Goal: Task Accomplishment & Management: Complete application form

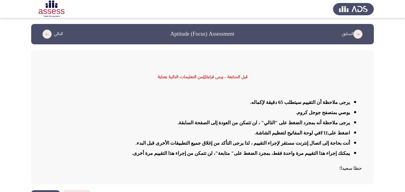
click at [359, 34] on icon "load previous page" at bounding box center [358, 34] width 9 height 9
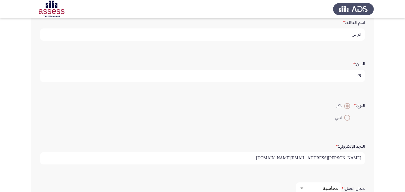
scroll to position [166, 0]
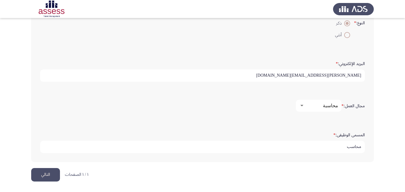
click at [43, 172] on button "التالي" at bounding box center [45, 174] width 29 height 13
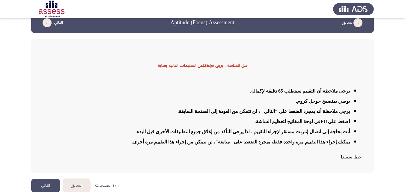
scroll to position [18, 0]
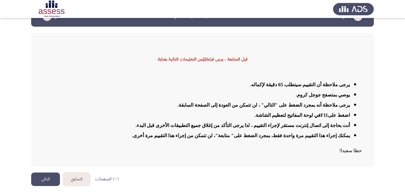
click at [39, 178] on button "التالي" at bounding box center [45, 179] width 29 height 13
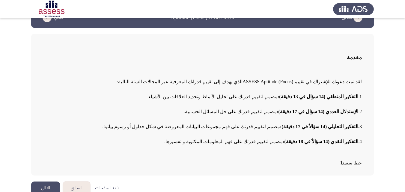
scroll to position [25, 0]
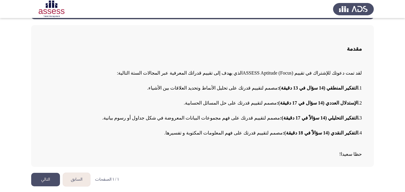
click at [51, 179] on button "التالي" at bounding box center [45, 179] width 29 height 13
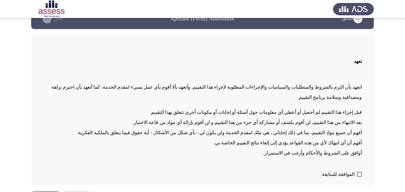
scroll to position [24, 0]
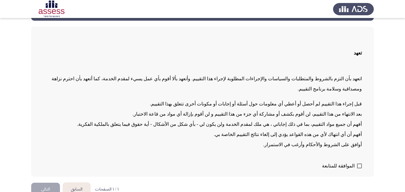
click at [360, 164] on span at bounding box center [359, 166] width 5 height 5
click at [360, 169] on input "الموافقة للمتابعة" at bounding box center [359, 169] width 0 height 0
checkbox input "true"
click at [51, 183] on button "التالي" at bounding box center [45, 189] width 29 height 13
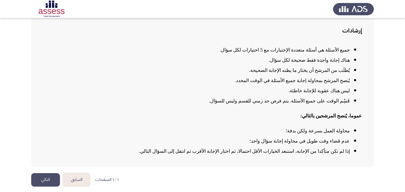
scroll to position [44, 0]
click at [46, 183] on button "التالي" at bounding box center [45, 179] width 29 height 13
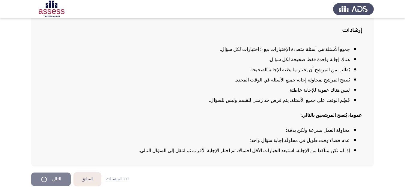
scroll to position [0, 0]
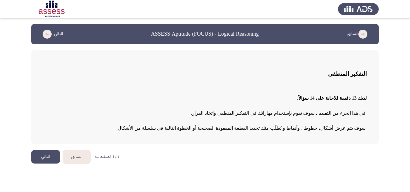
click at [50, 160] on button "التالي" at bounding box center [45, 156] width 29 height 13
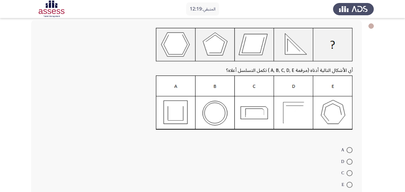
scroll to position [60, 0]
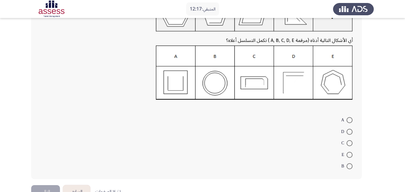
click at [350, 168] on span at bounding box center [350, 166] width 6 height 6
click at [350, 168] on input "B" at bounding box center [350, 166] width 6 height 6
radio input "true"
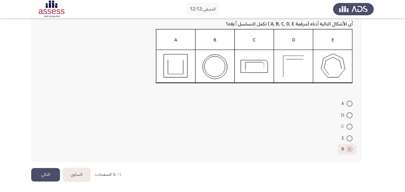
click at [40, 175] on button "التالي" at bounding box center [45, 174] width 29 height 13
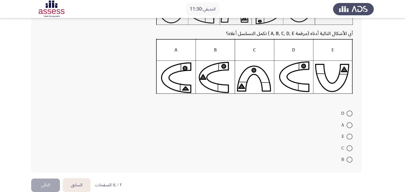
scroll to position [70, 0]
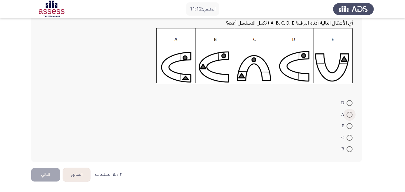
click at [350, 115] on span at bounding box center [350, 115] width 6 height 6
click at [350, 115] on input "A" at bounding box center [350, 115] width 6 height 6
radio input "true"
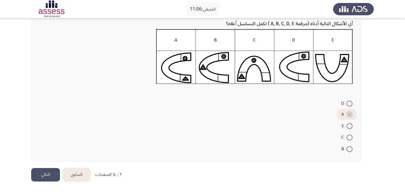
click at [45, 173] on button "التالي" at bounding box center [45, 174] width 29 height 13
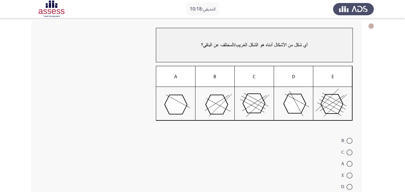
scroll to position [60, 0]
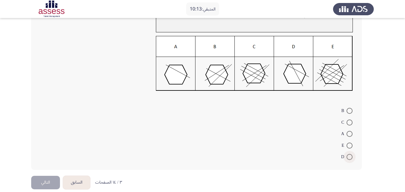
click at [350, 157] on span at bounding box center [350, 157] width 0 height 0
click at [349, 157] on input "D" at bounding box center [350, 157] width 6 height 6
radio input "true"
click at [48, 182] on button "التالي" at bounding box center [45, 181] width 29 height 13
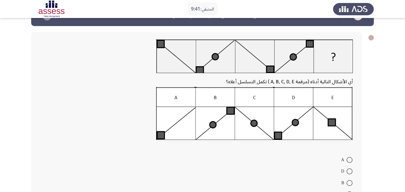
scroll to position [18, 0]
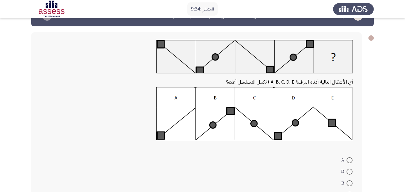
click at [350, 163] on span at bounding box center [350, 160] width 6 height 6
click at [350, 163] on input "A" at bounding box center [350, 160] width 6 height 6
radio input "true"
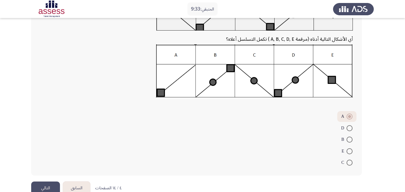
scroll to position [74, 0]
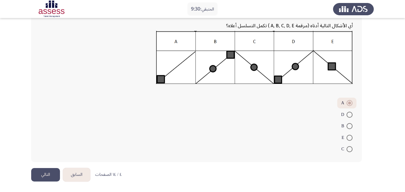
click at [42, 172] on button "التالي" at bounding box center [45, 174] width 29 height 13
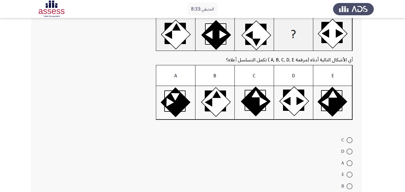
scroll to position [60, 0]
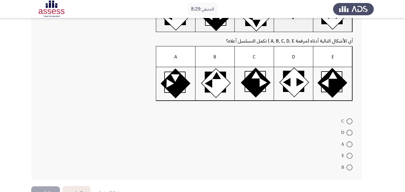
click at [350, 146] on span at bounding box center [350, 145] width 6 height 6
click at [350, 146] on input "A" at bounding box center [350, 145] width 6 height 6
radio input "true"
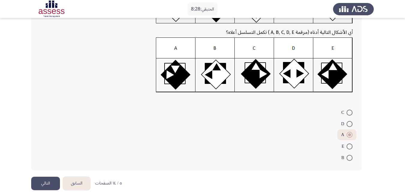
scroll to position [77, 0]
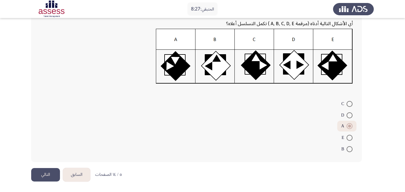
click at [44, 174] on button "التالي" at bounding box center [45, 174] width 29 height 13
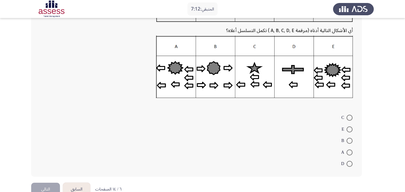
scroll to position [90, 0]
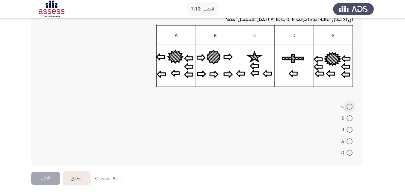
click at [352, 109] on span at bounding box center [350, 107] width 6 height 6
click at [352, 109] on input "C" at bounding box center [350, 107] width 6 height 6
radio input "true"
click at [55, 177] on button "التالي" at bounding box center [45, 177] width 29 height 13
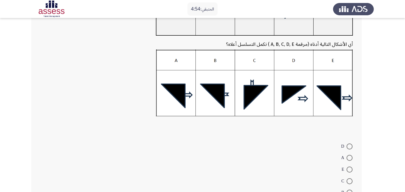
scroll to position [131, 0]
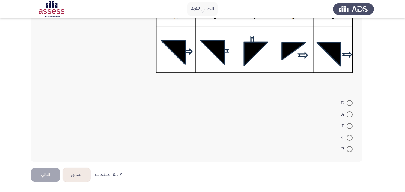
click at [349, 136] on span at bounding box center [350, 138] width 6 height 6
click at [349, 136] on input "C" at bounding box center [350, 138] width 6 height 6
radio input "true"
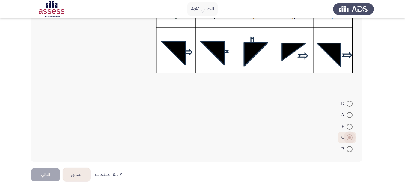
scroll to position [130, 0]
click at [38, 175] on button "التالي" at bounding box center [45, 174] width 29 height 13
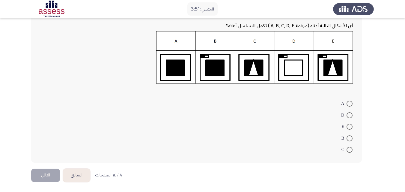
scroll to position [75, 0]
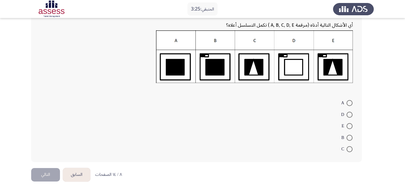
click at [351, 127] on span at bounding box center [350, 126] width 6 height 6
click at [351, 127] on input "E" at bounding box center [350, 126] width 6 height 6
radio input "true"
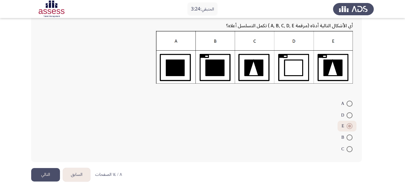
click at [44, 178] on button "التالي" at bounding box center [45, 174] width 29 height 13
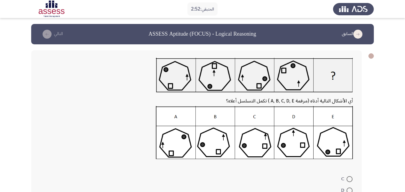
scroll to position [30, 0]
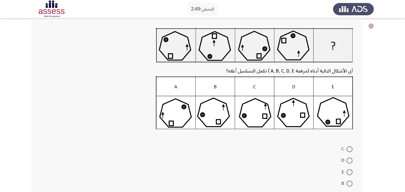
click at [349, 174] on span at bounding box center [350, 172] width 6 height 6
click at [349, 174] on input "E" at bounding box center [350, 172] width 6 height 6
radio input "true"
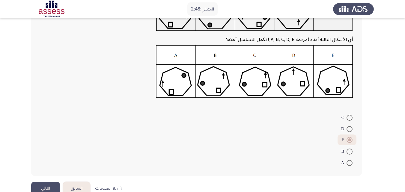
scroll to position [75, 0]
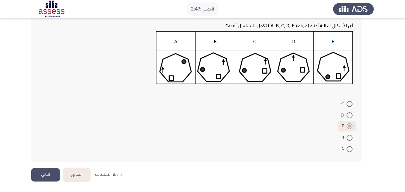
click at [44, 175] on button "التالي" at bounding box center [45, 174] width 29 height 13
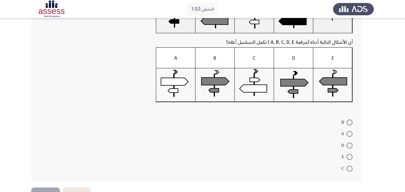
scroll to position [48, 0]
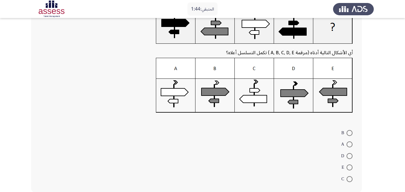
click at [349, 157] on span at bounding box center [350, 156] width 6 height 6
click at [349, 157] on input "D" at bounding box center [350, 156] width 6 height 6
radio input "true"
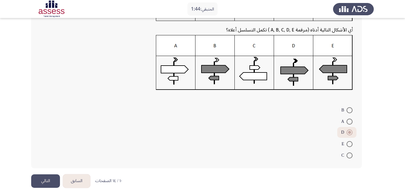
scroll to position [77, 0]
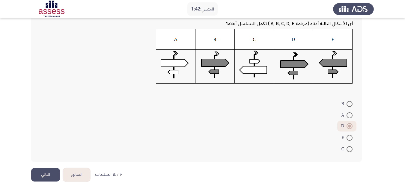
click at [49, 175] on button "التالي" at bounding box center [45, 174] width 29 height 13
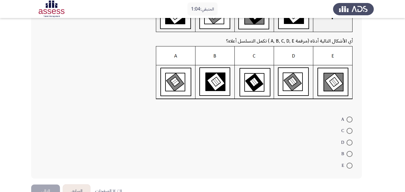
scroll to position [76, 0]
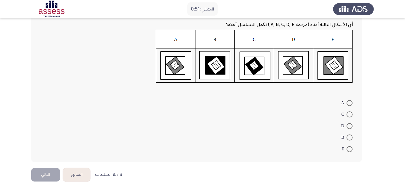
click at [348, 104] on span at bounding box center [350, 103] width 6 height 6
click at [348, 104] on input "A" at bounding box center [350, 103] width 6 height 6
radio input "true"
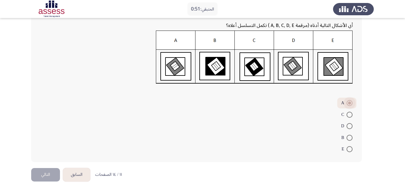
scroll to position [76, 0]
click at [48, 173] on button "التالي" at bounding box center [45, 174] width 29 height 13
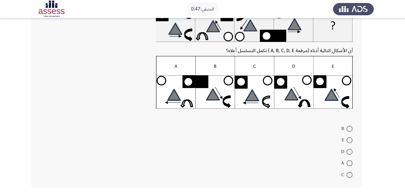
scroll to position [60, 0]
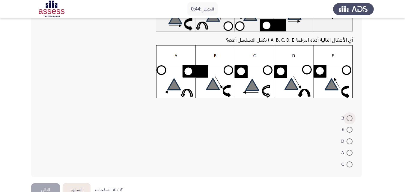
click at [351, 117] on span at bounding box center [350, 118] width 6 height 6
click at [351, 117] on input "B" at bounding box center [350, 118] width 6 height 6
radio input "true"
click at [47, 189] on button "التالي" at bounding box center [45, 189] width 29 height 13
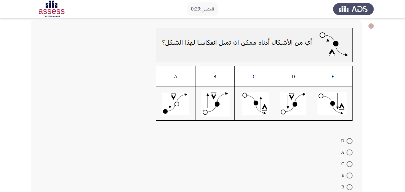
scroll to position [68, 0]
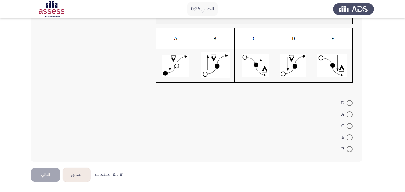
click at [349, 112] on span at bounding box center [350, 115] width 6 height 6
click at [349, 112] on input "A" at bounding box center [350, 115] width 6 height 6
radio input "true"
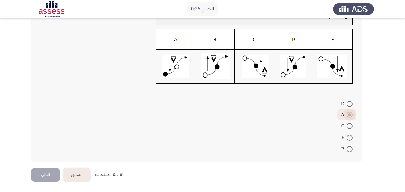
scroll to position [67, 0]
click at [48, 173] on button "التالي" at bounding box center [45, 174] width 29 height 13
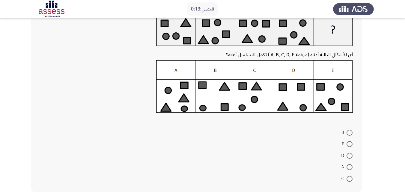
scroll to position [46, 0]
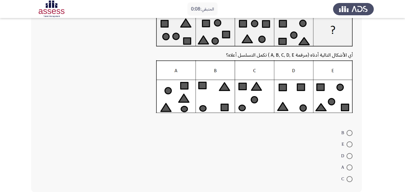
click at [350, 168] on span at bounding box center [350, 168] width 6 height 6
click at [350, 168] on input "A" at bounding box center [350, 168] width 6 height 6
radio input "true"
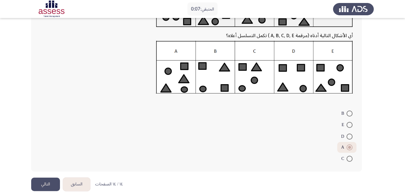
scroll to position [75, 0]
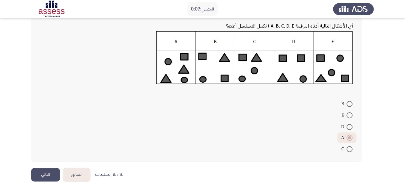
click at [42, 174] on button "التالي" at bounding box center [45, 174] width 29 height 13
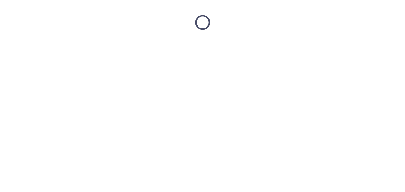
scroll to position [0, 0]
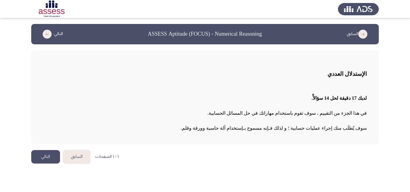
click at [53, 160] on button "التالي" at bounding box center [45, 156] width 29 height 13
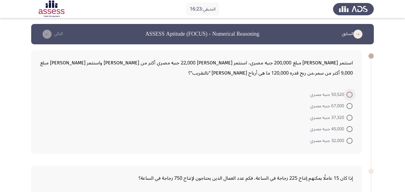
click at [348, 94] on span at bounding box center [350, 95] width 6 height 6
click at [348, 94] on input "50,520 جنيه مصري" at bounding box center [350, 95] width 6 height 6
radio input "true"
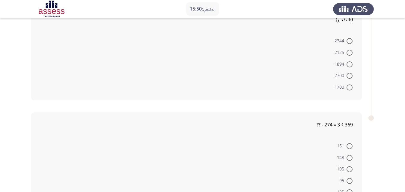
scroll to position [316, 0]
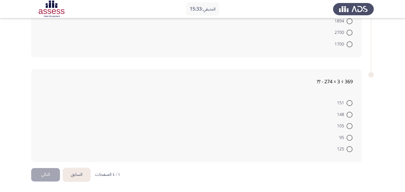
click at [351, 102] on span at bounding box center [350, 103] width 6 height 6
click at [351, 102] on input "151" at bounding box center [350, 103] width 6 height 6
radio input "true"
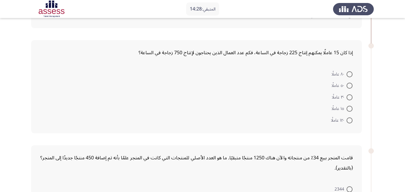
scroll to position [90, 0]
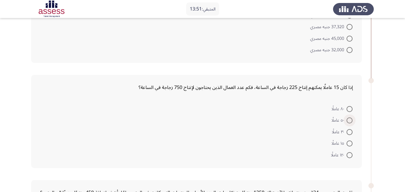
click at [351, 123] on span at bounding box center [350, 121] width 6 height 6
click at [351, 123] on input "٥٠ عاملًا" at bounding box center [350, 121] width 6 height 6
radio input "true"
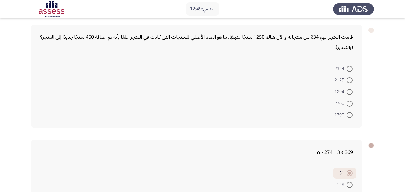
scroll to position [240, 0]
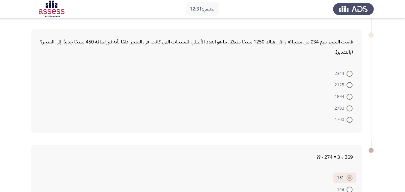
click at [349, 107] on span at bounding box center [350, 109] width 6 height 6
click at [349, 107] on input "2700" at bounding box center [350, 109] width 6 height 6
radio input "true"
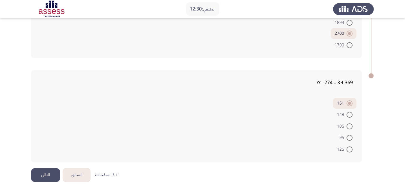
scroll to position [314, 0]
click at [44, 174] on button "التالي" at bounding box center [45, 174] width 29 height 13
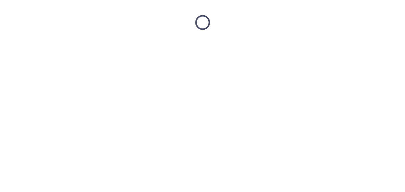
scroll to position [0, 0]
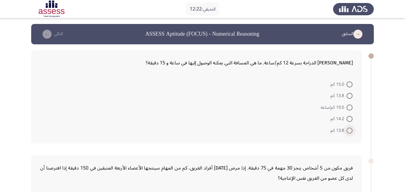
click at [351, 131] on span at bounding box center [350, 131] width 6 height 6
click at [351, 131] on input "13.8 كم" at bounding box center [350, 131] width 6 height 6
radio input "true"
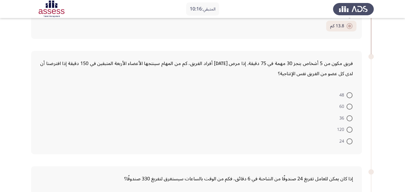
scroll to position [102, 0]
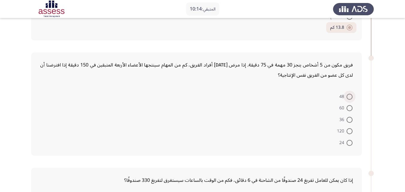
click at [349, 97] on span at bounding box center [350, 97] width 6 height 6
click at [349, 97] on input "48" at bounding box center [350, 97] width 6 height 6
radio input "true"
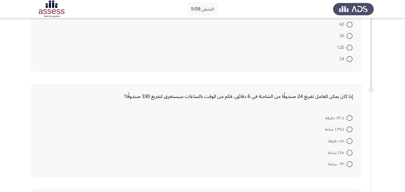
scroll to position [196, 0]
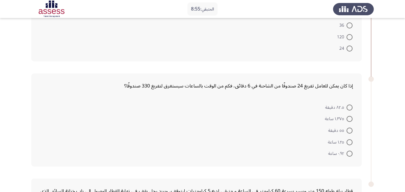
click at [349, 105] on span at bounding box center [350, 108] width 6 height 6
click at [349, 105] on input "٨٢.٥ دقيقة" at bounding box center [350, 108] width 6 height 6
radio input "true"
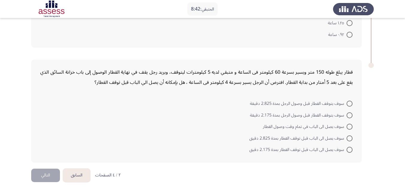
scroll to position [315, 0]
click at [351, 103] on span at bounding box center [350, 103] width 6 height 6
click at [351, 103] on input "سوف يتوقف القطار قبل وصول الرجل بمدة 2.825 دقيقة" at bounding box center [350, 103] width 6 height 6
radio input "true"
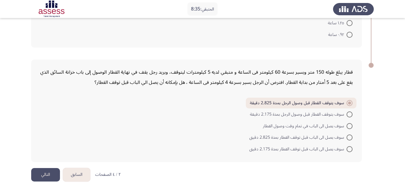
click at [43, 178] on button "التالي" at bounding box center [45, 174] width 29 height 13
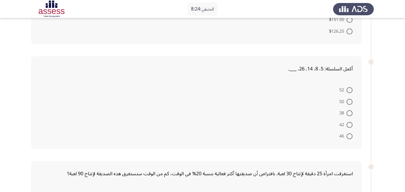
scroll to position [120, 0]
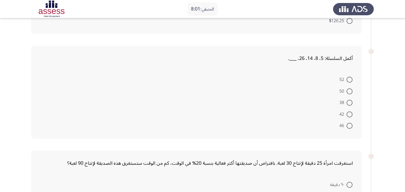
click at [352, 93] on span at bounding box center [350, 91] width 6 height 6
click at [352, 93] on input "50" at bounding box center [350, 91] width 6 height 6
radio input "true"
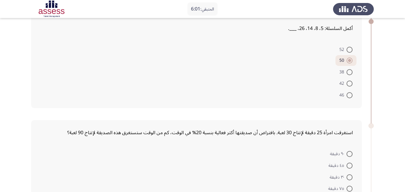
scroll to position [180, 0]
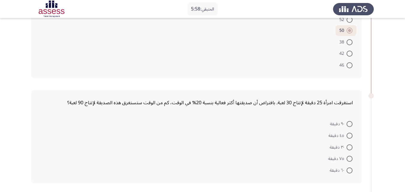
click at [350, 138] on span at bounding box center [350, 136] width 6 height 6
click at [350, 138] on input "٤٥ دقيقة" at bounding box center [350, 136] width 6 height 6
radio input "true"
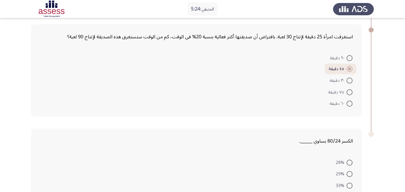
scroll to position [306, 0]
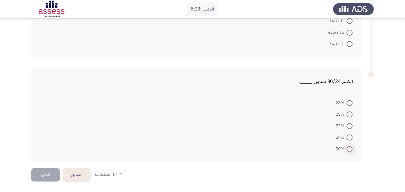
click at [350, 149] on span at bounding box center [350, 149] width 6 height 6
click at [350, 149] on input "30%" at bounding box center [350, 149] width 6 height 6
radio input "true"
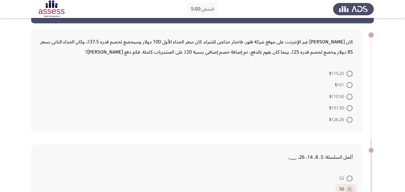
scroll to position [0, 0]
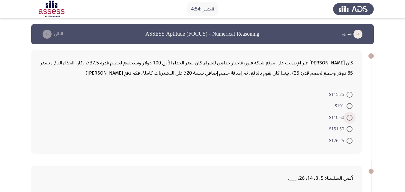
click at [349, 117] on span at bounding box center [350, 118] width 6 height 6
click at [349, 117] on input "$110.50" at bounding box center [350, 118] width 6 height 6
radio input "true"
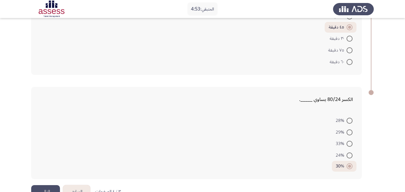
scroll to position [304, 0]
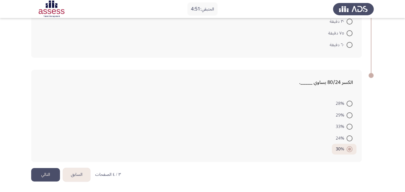
click at [44, 177] on button "التالي" at bounding box center [45, 174] width 29 height 13
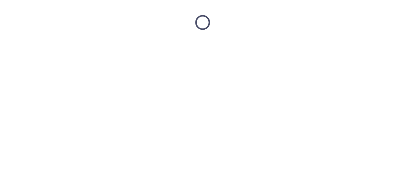
scroll to position [0, 0]
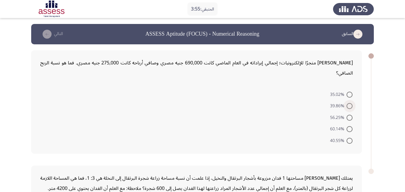
click at [351, 103] on span at bounding box center [350, 106] width 6 height 6
click at [351, 103] on input "39.86%" at bounding box center [350, 106] width 6 height 6
radio input "true"
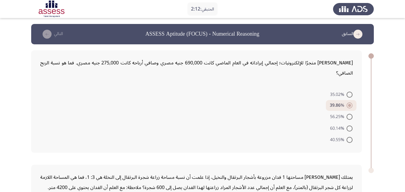
click at [350, 92] on span at bounding box center [350, 95] width 6 height 6
click at [350, 92] on input "35.02%" at bounding box center [350, 95] width 6 height 6
radio input "true"
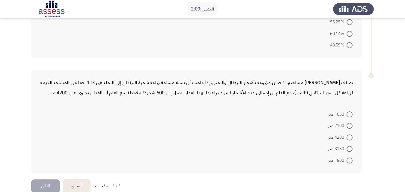
scroll to position [96, 0]
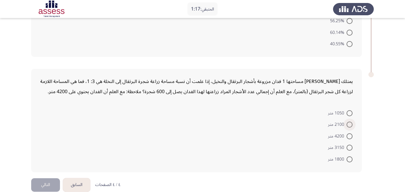
click at [352, 122] on span at bounding box center [350, 125] width 6 height 6
click at [352, 122] on input "2100 متر" at bounding box center [350, 125] width 6 height 6
radio input "true"
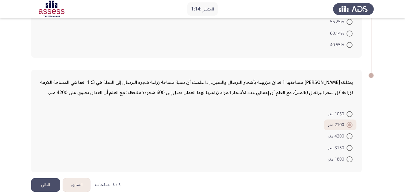
click at [50, 178] on button "التالي" at bounding box center [45, 184] width 29 height 13
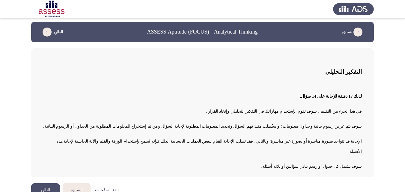
scroll to position [3, 0]
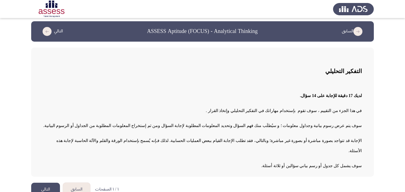
click at [49, 183] on button "التالي" at bounding box center [45, 189] width 29 height 13
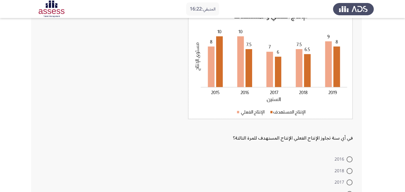
scroll to position [60, 0]
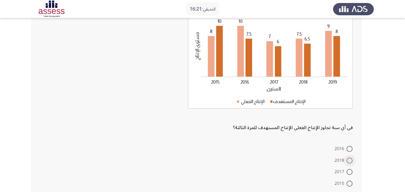
click at [349, 161] on span at bounding box center [350, 161] width 6 height 6
click at [349, 161] on input "2018" at bounding box center [350, 161] width 6 height 6
radio input "true"
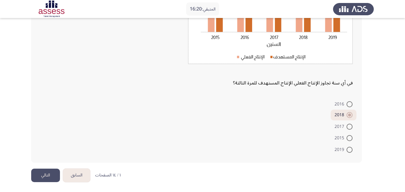
scroll to position [105, 0]
click at [43, 179] on button "التالي" at bounding box center [45, 174] width 29 height 13
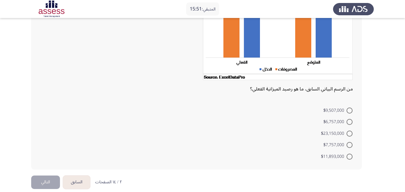
scroll to position [83, 0]
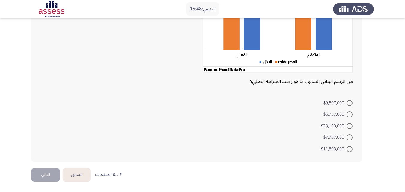
click at [351, 140] on span at bounding box center [350, 138] width 6 height 6
click at [351, 140] on input "$7,757,000" at bounding box center [350, 138] width 6 height 6
radio input "true"
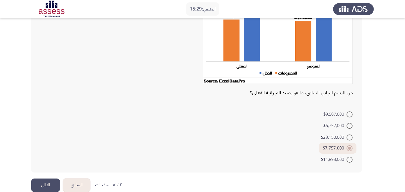
scroll to position [82, 0]
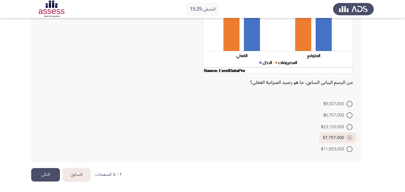
click at [42, 175] on button "التالي" at bounding box center [45, 174] width 29 height 13
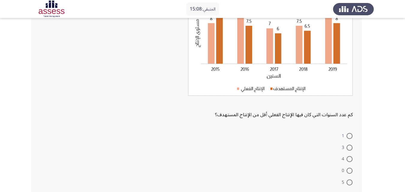
scroll to position [90, 0]
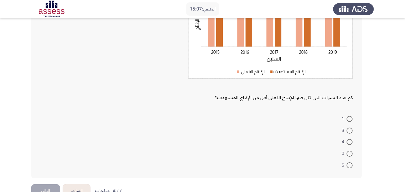
click at [348, 121] on span at bounding box center [350, 119] width 6 height 6
click at [348, 121] on input "1" at bounding box center [350, 119] width 6 height 6
radio input "true"
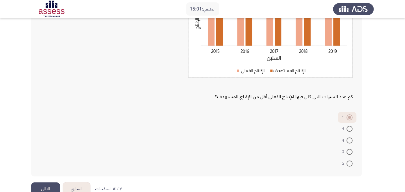
scroll to position [105, 0]
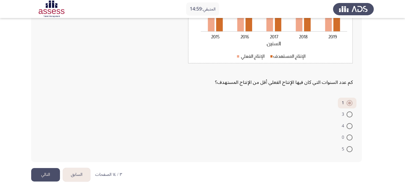
click at [52, 173] on button "التالي" at bounding box center [45, 174] width 29 height 13
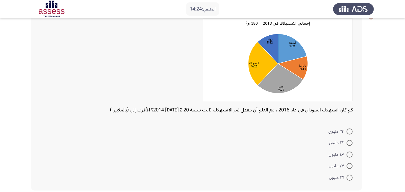
scroll to position [9, 0]
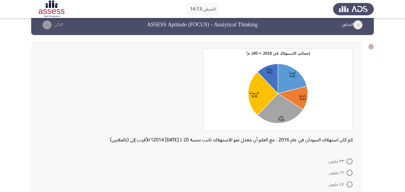
click at [348, 163] on span at bounding box center [350, 162] width 6 height 6
click at [348, 163] on input "٣٣ مليون" at bounding box center [350, 162] width 6 height 6
radio input "true"
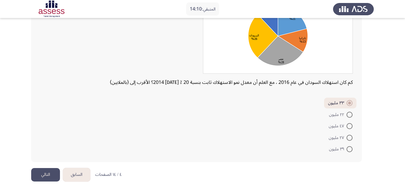
click at [49, 176] on button "التالي" at bounding box center [45, 174] width 29 height 13
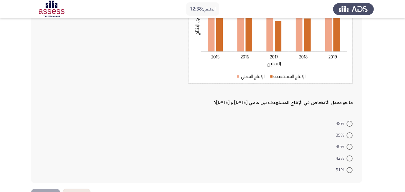
scroll to position [76, 0]
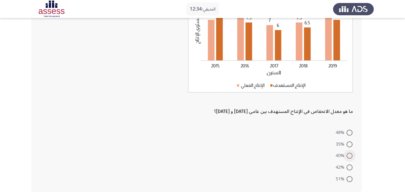
click at [349, 156] on span at bounding box center [350, 156] width 6 height 6
click at [349, 156] on input "40%" at bounding box center [350, 156] width 6 height 6
radio input "true"
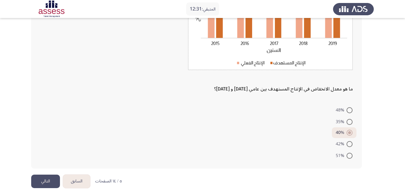
scroll to position [105, 0]
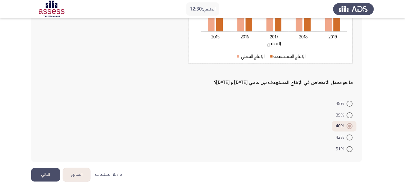
click at [56, 177] on button "التالي" at bounding box center [45, 174] width 29 height 13
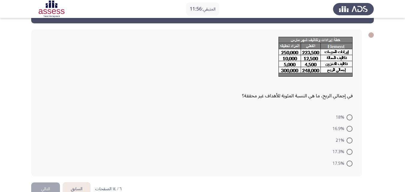
scroll to position [35, 0]
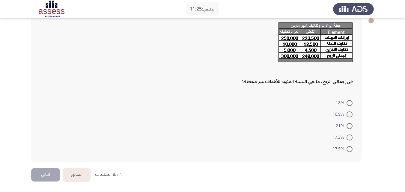
click at [350, 138] on span at bounding box center [350, 138] width 6 height 6
click at [350, 138] on input "17.3%" at bounding box center [350, 138] width 6 height 6
radio input "true"
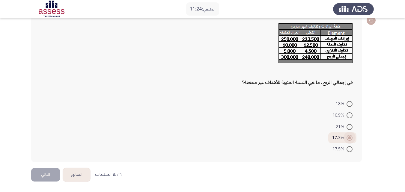
scroll to position [34, 0]
click at [46, 174] on button "التالي" at bounding box center [45, 174] width 29 height 13
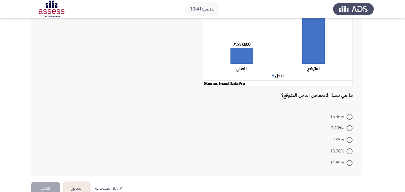
scroll to position [83, 0]
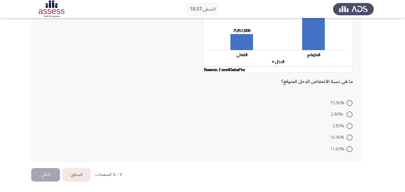
click at [351, 100] on span at bounding box center [350, 103] width 6 height 6
click at [351, 100] on input "15.96%" at bounding box center [350, 103] width 6 height 6
radio input "true"
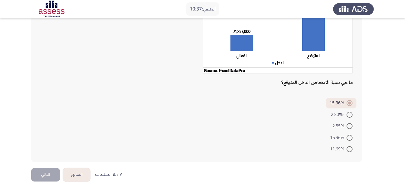
scroll to position [82, 0]
click at [45, 178] on button "التالي" at bounding box center [45, 174] width 29 height 13
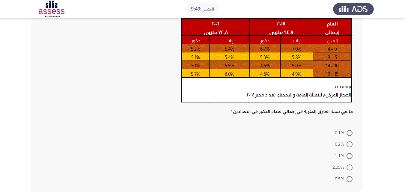
scroll to position [30, 0]
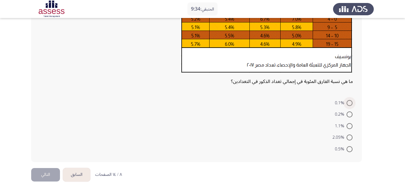
click at [351, 103] on span at bounding box center [350, 103] width 6 height 6
click at [351, 103] on input "0.1%" at bounding box center [350, 103] width 6 height 6
radio input "true"
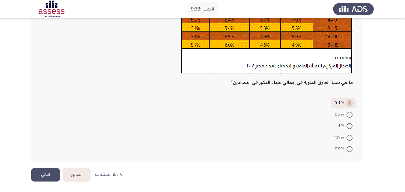
click at [50, 177] on button "التالي" at bounding box center [45, 174] width 29 height 13
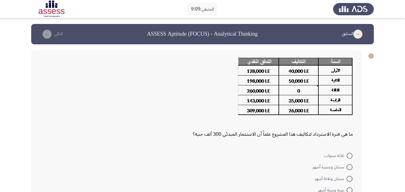
scroll to position [30, 0]
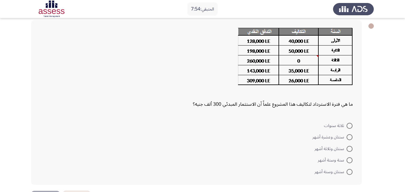
click at [351, 158] on span at bounding box center [350, 160] width 6 height 6
click at [351, 158] on input "سنة وستة أشهر" at bounding box center [350, 160] width 6 height 6
radio input "true"
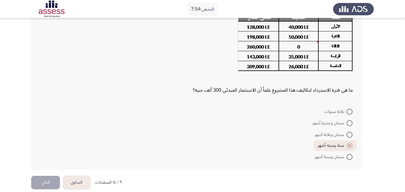
scroll to position [52, 0]
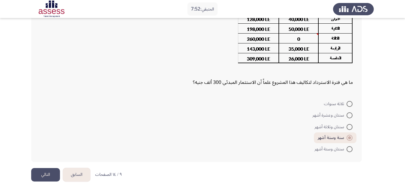
click at [50, 174] on button "التالي" at bounding box center [45, 174] width 29 height 13
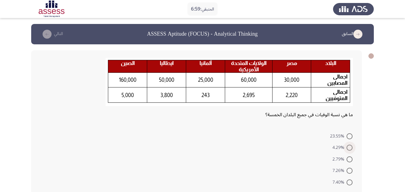
click at [351, 149] on span at bounding box center [350, 148] width 6 height 6
click at [351, 149] on input "4.29%" at bounding box center [350, 148] width 6 height 6
radio input "true"
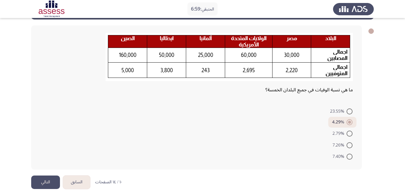
scroll to position [32, 0]
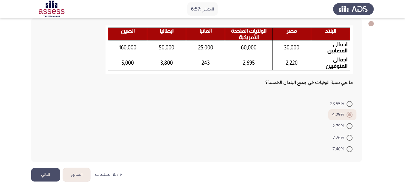
click at [43, 175] on button "التالي" at bounding box center [45, 174] width 29 height 13
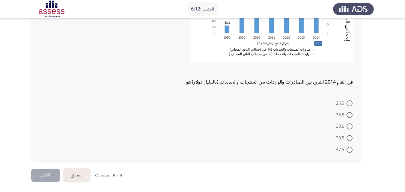
scroll to position [102, 0]
click at [349, 103] on span at bounding box center [350, 103] width 6 height 6
click at [349, 103] on input "25.5" at bounding box center [350, 103] width 6 height 6
radio input "true"
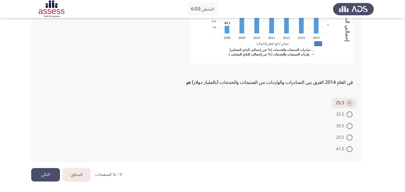
click at [50, 176] on button "التالي" at bounding box center [45, 174] width 29 height 13
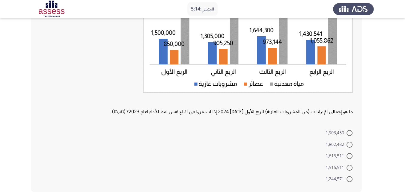
scroll to position [121, 0]
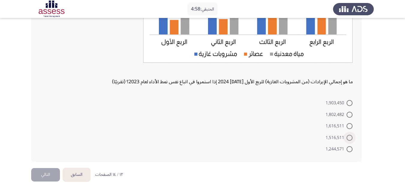
click at [349, 137] on span at bounding box center [350, 138] width 6 height 6
click at [349, 137] on input "1,516,511" at bounding box center [350, 138] width 6 height 6
radio input "true"
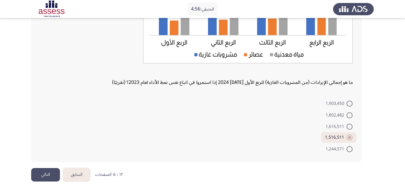
click at [51, 173] on button "التالي" at bounding box center [45, 174] width 29 height 13
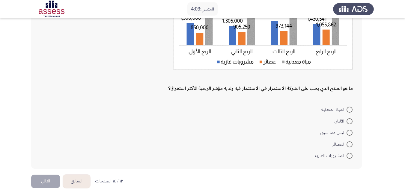
scroll to position [103, 0]
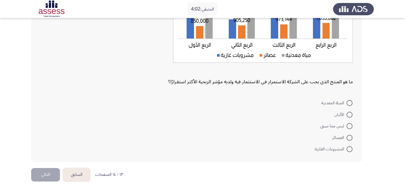
click at [350, 151] on span at bounding box center [350, 149] width 6 height 6
click at [350, 151] on input "المشروبات الغازية" at bounding box center [350, 149] width 6 height 6
radio input "true"
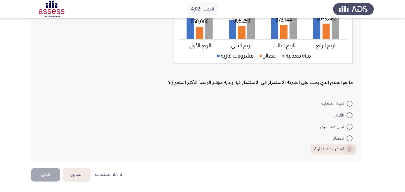
scroll to position [103, 0]
click at [43, 177] on button "التالي" at bounding box center [45, 174] width 29 height 13
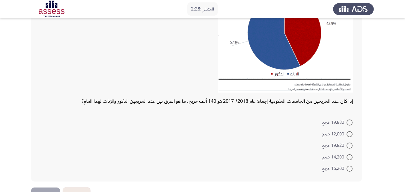
scroll to position [67, 0]
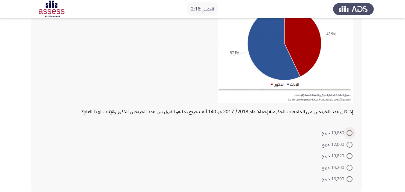
click at [351, 133] on span at bounding box center [350, 133] width 6 height 6
click at [351, 133] on input "19,880 خريج" at bounding box center [350, 133] width 6 height 6
radio input "true"
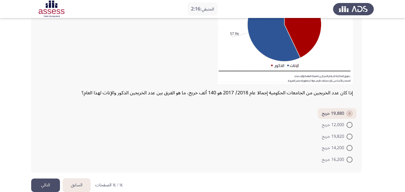
scroll to position [96, 0]
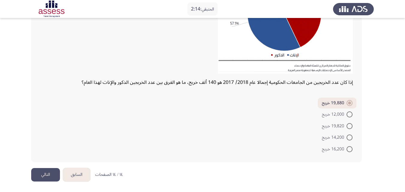
click at [48, 178] on button "التالي" at bounding box center [45, 174] width 29 height 13
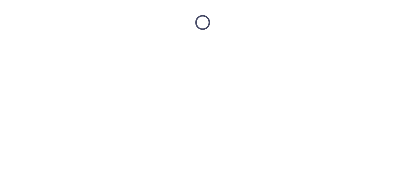
scroll to position [0, 0]
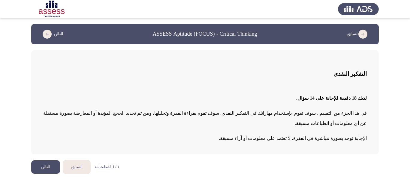
click at [50, 160] on button "التالي" at bounding box center [45, 166] width 29 height 13
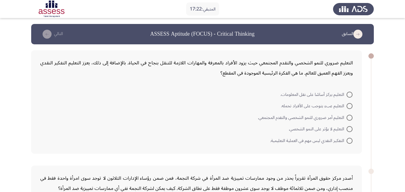
click at [349, 119] on span at bounding box center [350, 118] width 6 height 6
click at [349, 119] on input "التعليم أمر ضروري للنمو الشخصي والتقدم المجتمعي." at bounding box center [350, 118] width 6 height 6
radio input "true"
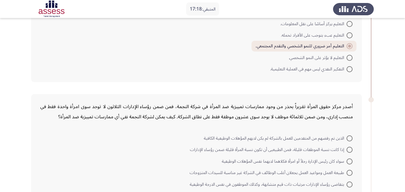
scroll to position [90, 0]
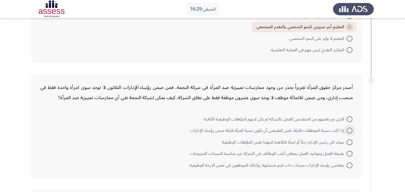
click at [350, 131] on span at bounding box center [350, 131] width 6 height 6
click at [350, 131] on input "إذا كانت نسبة الموظفات قليلة، فمن الطبيعيى أن تكون نسبة المرأة قليلة ضمن رؤساء …" at bounding box center [350, 131] width 6 height 6
radio input "true"
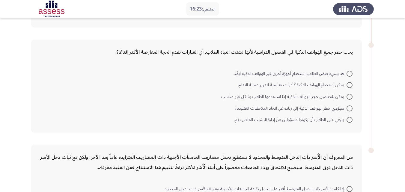
scroll to position [210, 0]
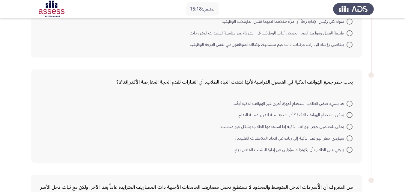
click at [350, 104] on span at bounding box center [350, 104] width 6 height 6
click at [350, 104] on input "قد يسيء بعض الطلاب استخدام أجهزة أخرى غير الهواتف الذكية أيضًا." at bounding box center [350, 104] width 6 height 6
radio input "true"
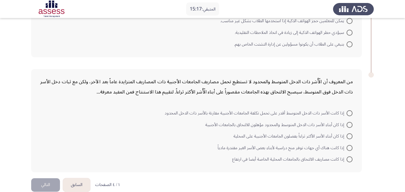
scroll to position [325, 0]
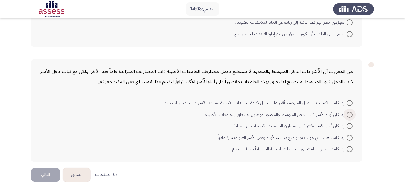
click at [351, 116] on span at bounding box center [350, 115] width 6 height 6
click at [351, 116] on input "إذا كان أبناء الأسر ذات الدخل المتوسط والمحدود مؤهلون للالتحاق بالجامعات الأجنب…" at bounding box center [350, 115] width 6 height 6
radio input "true"
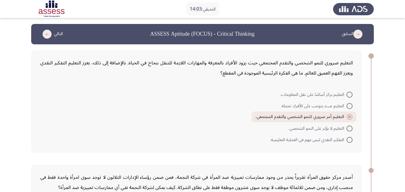
scroll to position [324, 0]
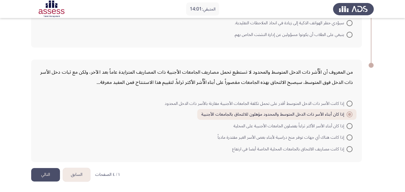
click at [56, 177] on button "التالي" at bounding box center [45, 174] width 29 height 13
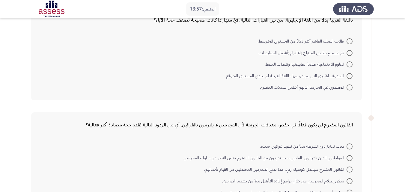
scroll to position [4, 0]
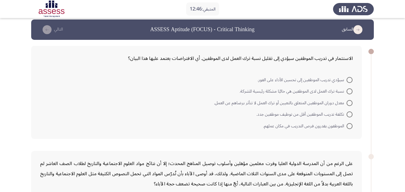
click at [349, 102] on span at bounding box center [350, 103] width 6 height 6
click at [349, 102] on input "معدل دوران الموظفين المتعلق بالتعيين أو ترك العمل لا تتأثر برضاهم عن العمل." at bounding box center [350, 103] width 6 height 6
radio input "true"
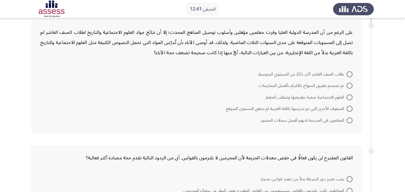
scroll to position [124, 0]
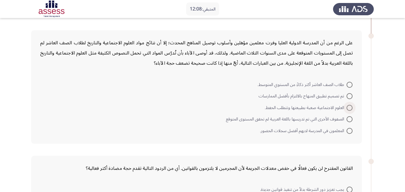
click at [348, 109] on span at bounding box center [350, 108] width 6 height 6
click at [348, 109] on input "العلوم الاجتماعية صعبة بطبيعتها وتتطلب الحفظ." at bounding box center [350, 108] width 6 height 6
radio input "true"
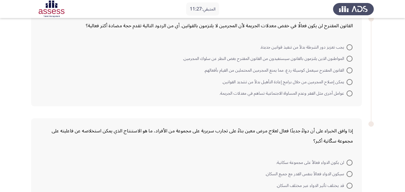
scroll to position [273, 0]
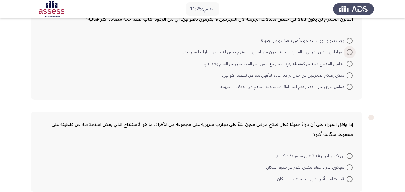
click at [351, 52] on span at bounding box center [350, 52] width 6 height 6
click at [351, 52] on input "المواطنون الذين يلتزمون بالقانون سيستفيدون من القانون المقترح بغض النظر عن سلوك…" at bounding box center [350, 52] width 6 height 6
radio input "true"
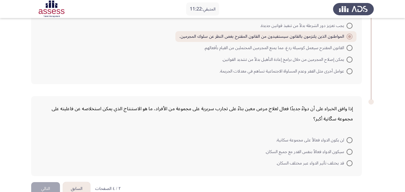
scroll to position [302, 0]
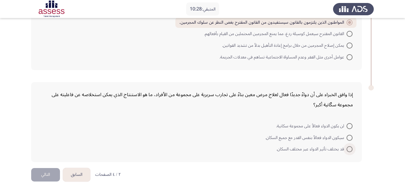
click at [351, 149] on span at bounding box center [350, 149] width 6 height 6
click at [351, 149] on input "قد يختلف تأثير الدواء عبر مختلف السكان." at bounding box center [350, 149] width 6 height 6
radio input "true"
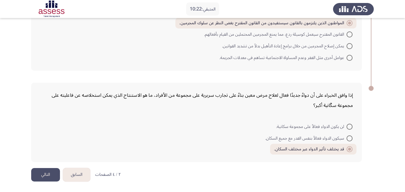
click at [39, 172] on button "التالي" at bounding box center [45, 174] width 29 height 13
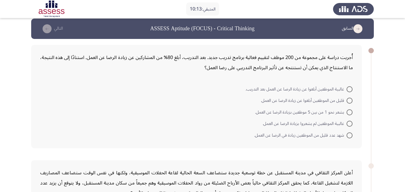
scroll to position [0, 0]
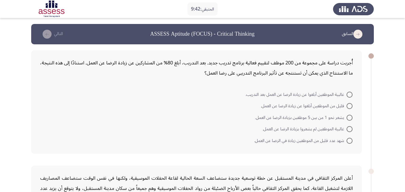
click at [348, 94] on span at bounding box center [350, 95] width 6 height 6
click at [348, 94] on input "غالبية الموظفين أبلغوا عن زيادة الرضا عن العمل بعد التدريب." at bounding box center [350, 95] width 6 height 6
radio input "true"
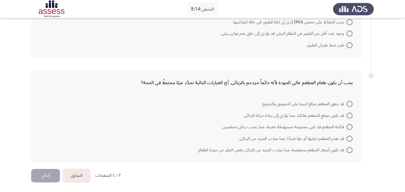
scroll to position [347, 0]
click at [349, 103] on span at bounding box center [350, 103] width 6 height 6
click at [349, 103] on input "قد ينفق المطعم مبالغ كبيرة على التسويق والترويج." at bounding box center [350, 103] width 6 height 6
radio input "true"
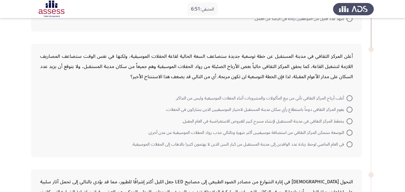
scroll to position [120, 0]
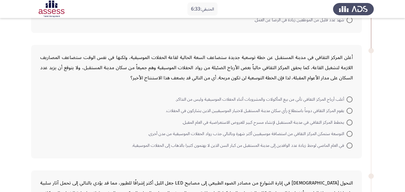
click at [301, 66] on div "أعلن المركز الثقافي في مدينة المستقبل عن خطة توسعية جديدة ستضاعف السعة الحالية …" at bounding box center [196, 67] width 313 height 31
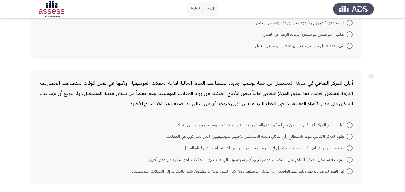
scroll to position [90, 0]
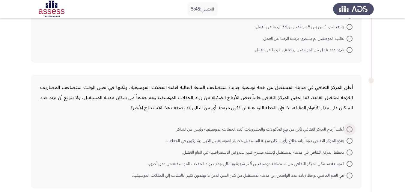
click at [350, 128] on span at bounding box center [350, 130] width 6 height 6
click at [350, 128] on input "أغلب أرباح المركز الثقافي تأتي من بيع المأكولات والمشروبات أثناء الحفلات الموسي…" at bounding box center [350, 130] width 6 height 6
radio input "true"
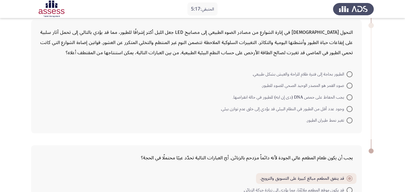
scroll to position [240, 0]
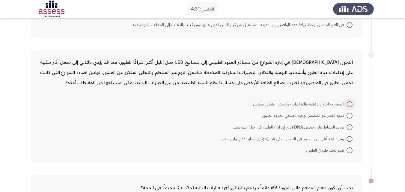
click at [349, 105] on span at bounding box center [350, 104] width 6 height 6
click at [349, 105] on input "الطيور بحاجة إلى فترة ظلام للراحة والعيش بشكل طبيعي." at bounding box center [350, 104] width 6 height 6
radio input "true"
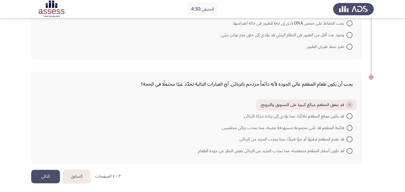
scroll to position [345, 0]
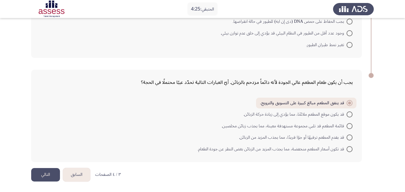
click at [53, 178] on button "التالي" at bounding box center [45, 174] width 29 height 13
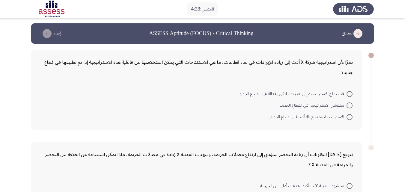
scroll to position [0, 0]
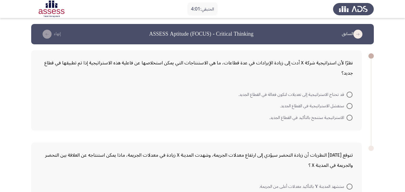
click at [349, 97] on span at bounding box center [350, 95] width 6 height 6
click at [349, 97] on input "قد تحتاج الاستراتيجية إلى تعديلات لتكون فعالة في القطاع الجديد." at bounding box center [350, 95] width 6 height 6
radio input "true"
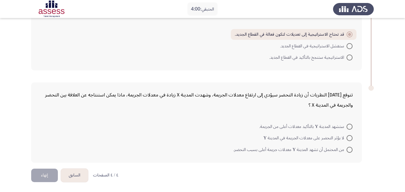
scroll to position [60, 0]
click at [349, 149] on span at bounding box center [350, 149] width 6 height 6
click at [349, 149] on input "من المحتمل أن تشهد المدينة Y معدلات جريمة أعلى بسبب التحضر." at bounding box center [350, 149] width 6 height 6
radio input "true"
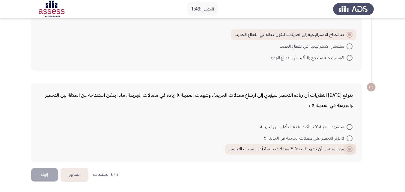
scroll to position [59, 0]
click at [47, 172] on button "إنهاء" at bounding box center [44, 174] width 27 height 13
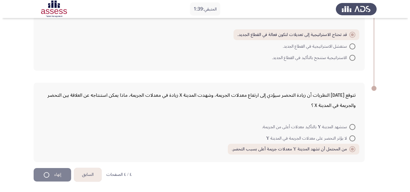
scroll to position [0, 0]
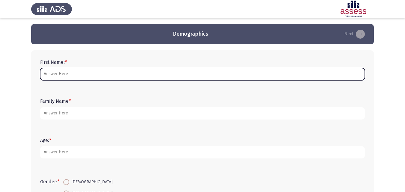
click at [70, 73] on input "First Name: *" at bounding box center [202, 74] width 325 height 12
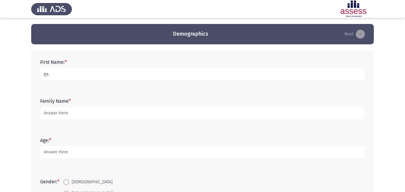
type input "ة"
type input "mohamed"
type input "elraey"
type input "29"
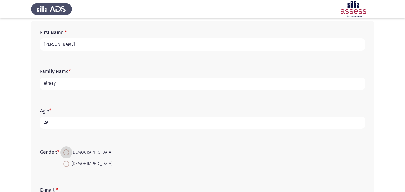
scroll to position [30, 0]
click at [67, 154] on span at bounding box center [66, 152] width 6 height 6
click at [67, 154] on input "Male" at bounding box center [66, 152] width 6 height 6
radio input "true"
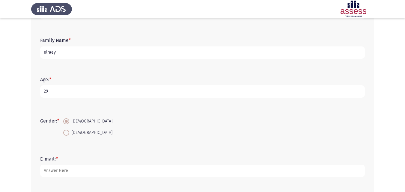
scroll to position [90, 0]
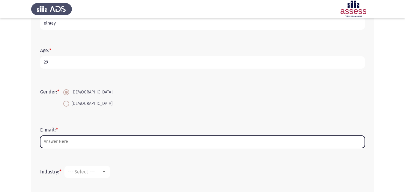
click at [58, 143] on input "E-mail: *" at bounding box center [202, 142] width 325 height 12
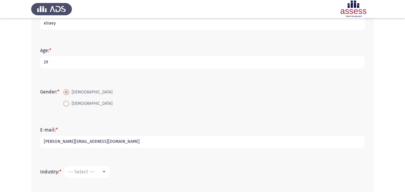
type input "mohamed.elraey@rowad-rme.com"
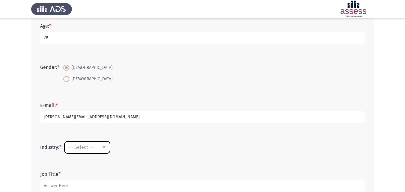
scroll to position [150, 0]
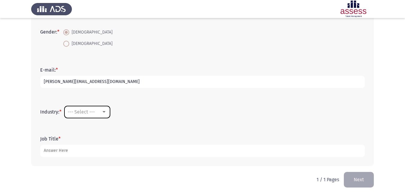
click at [106, 112] on div at bounding box center [104, 111] width 3 height 1
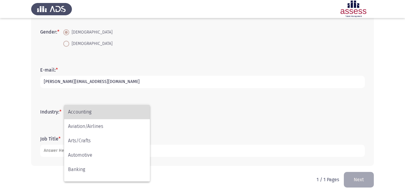
click at [95, 110] on span "Accounting" at bounding box center [107, 112] width 78 height 14
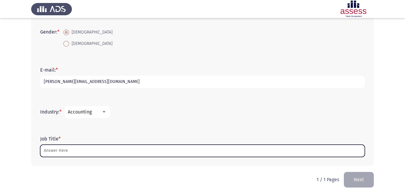
click at [53, 149] on input "Job Title *" at bounding box center [202, 151] width 325 height 12
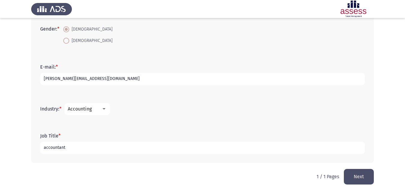
scroll to position [154, 0]
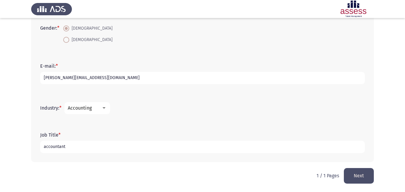
type input "accountant"
click at [360, 172] on button "Next" at bounding box center [359, 175] width 30 height 15
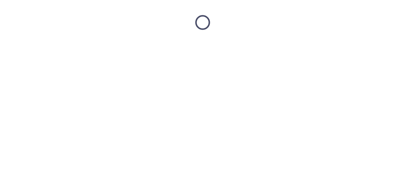
scroll to position [0, 0]
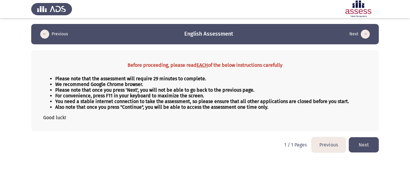
click at [360, 150] on button "Next" at bounding box center [363, 144] width 30 height 15
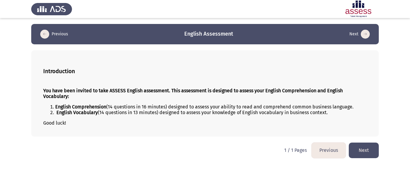
click at [360, 148] on button "Next" at bounding box center [363, 150] width 30 height 15
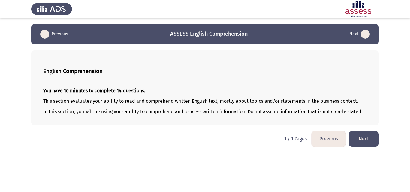
click at [363, 137] on button "Next" at bounding box center [363, 138] width 30 height 15
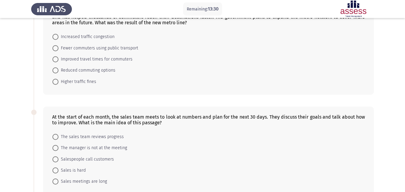
scroll to position [60, 0]
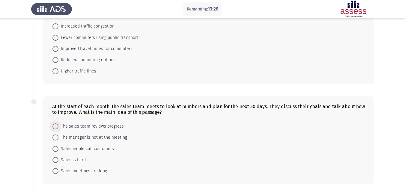
click at [91, 124] on span "The sales team reviews progress" at bounding box center [90, 126] width 65 height 7
click at [58, 124] on input "The sales team reviews progress" at bounding box center [55, 127] width 6 height 6
radio input "true"
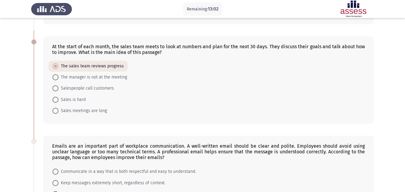
scroll to position [30, 0]
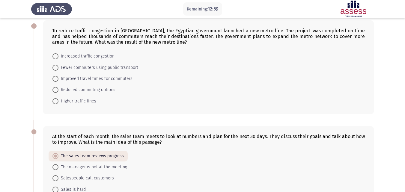
click at [82, 79] on span "Improved travel times for commuters" at bounding box center [95, 78] width 74 height 7
click at [58, 79] on input "Improved travel times for commuters" at bounding box center [55, 79] width 6 height 6
radio input "true"
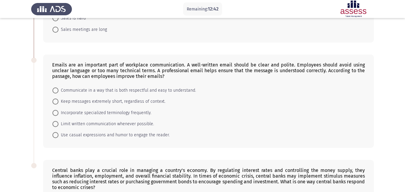
scroll to position [210, 0]
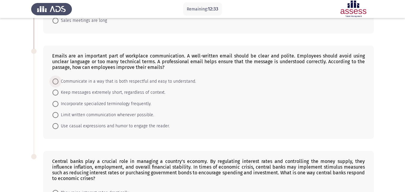
click at [94, 82] on span "Communicate in a way that is both respectful and easy to understand." at bounding box center [127, 81] width 138 height 7
click at [58, 82] on input "Communicate in a way that is both respectful and easy to understand." at bounding box center [55, 82] width 6 height 6
radio input "true"
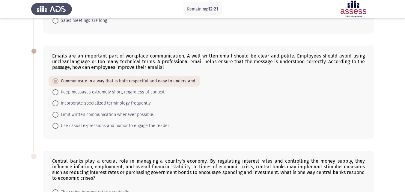
scroll to position [298, 0]
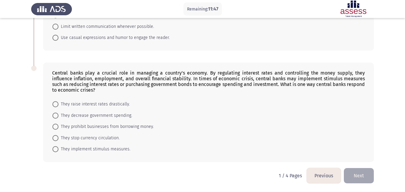
click at [73, 149] on span "They implement stimulus measures." at bounding box center [94, 149] width 72 height 7
click at [58, 149] on input "They implement stimulus measures." at bounding box center [55, 149] width 6 height 6
radio input "true"
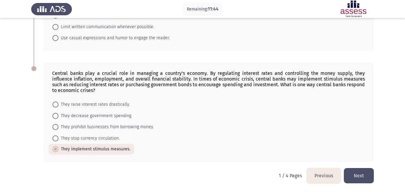
click at [363, 177] on button "Next" at bounding box center [359, 175] width 30 height 15
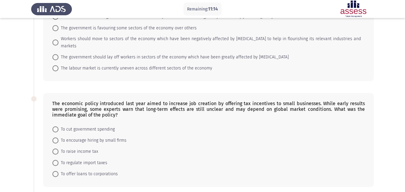
scroll to position [30, 0]
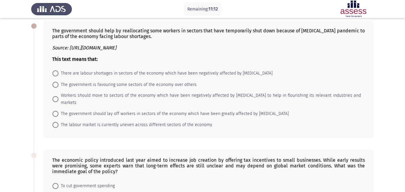
click at [74, 73] on span "There are labour shortages in sectors of the economy which have been negatively…" at bounding box center [165, 73] width 214 height 7
click at [58, 73] on input "There are labour shortages in sectors of the economy which have been negatively…" at bounding box center [55, 73] width 6 height 6
radio input "true"
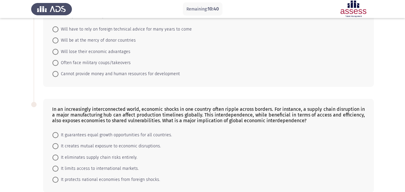
scroll to position [345, 0]
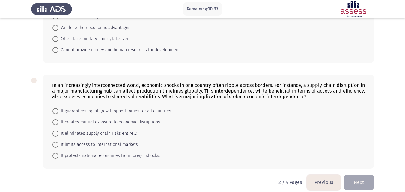
click at [68, 46] on span "Cannot provide money and human resources for development" at bounding box center [118, 49] width 121 height 7
click at [58, 47] on input "Cannot provide money and human resources for development" at bounding box center [55, 50] width 6 height 6
radio input "true"
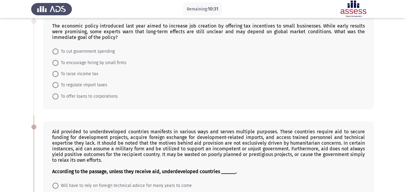
scroll to position [134, 0]
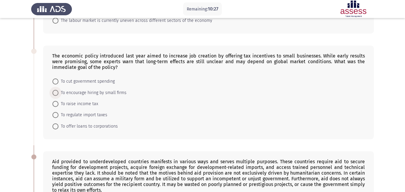
click at [73, 89] on span "To encourage hiring by small firms" at bounding box center [92, 92] width 68 height 7
click at [58, 90] on input "To encourage hiring by small firms" at bounding box center [55, 93] width 6 height 6
radio input "true"
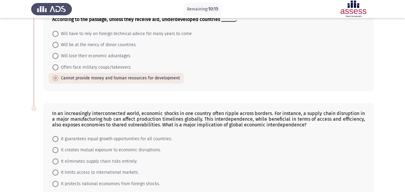
scroll to position [344, 0]
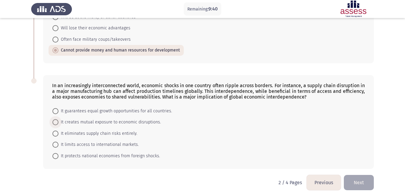
click at [80, 119] on span "It creates mutual exposure to economic disruptions." at bounding box center [109, 122] width 103 height 7
click at [58, 119] on input "It creates mutual exposure to economic disruptions." at bounding box center [55, 122] width 6 height 6
radio input "true"
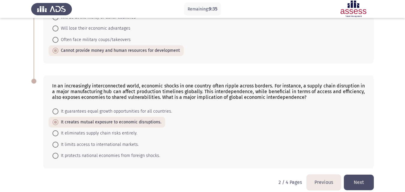
click at [365, 175] on button "Next" at bounding box center [359, 182] width 30 height 15
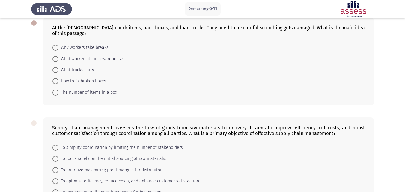
scroll to position [0, 0]
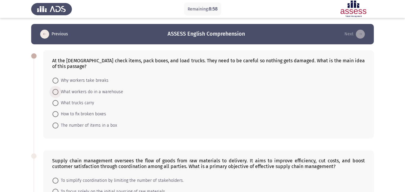
click at [77, 92] on span "What workers do in a warehouse" at bounding box center [90, 91] width 65 height 7
click at [58, 92] on input "What workers do in a warehouse" at bounding box center [55, 92] width 6 height 6
radio input "true"
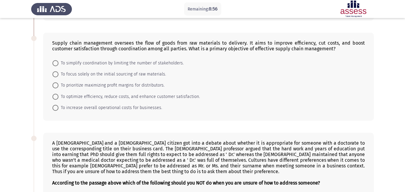
scroll to position [120, 0]
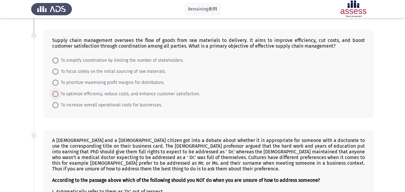
click at [71, 95] on span "To optimize efficiency, reduce costs, and enhance customer satisfaction." at bounding box center [129, 94] width 142 height 7
click at [58, 95] on input "To optimize efficiency, reduce costs, and enhance customer satisfaction." at bounding box center [55, 94] width 6 height 6
radio input "true"
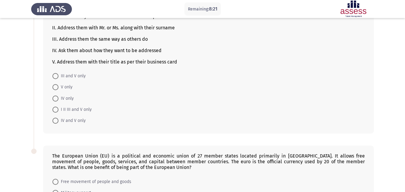
scroll to position [372, 0]
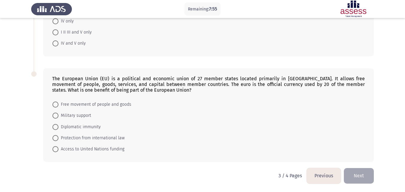
click at [79, 106] on span "Free movement of people and goods" at bounding box center [94, 104] width 73 height 7
click at [58, 106] on input "Free movement of people and goods" at bounding box center [55, 105] width 6 height 6
radio input "true"
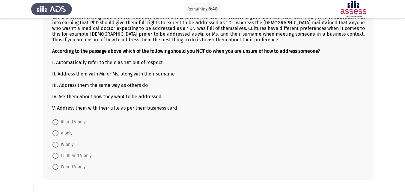
scroll to position [259, 0]
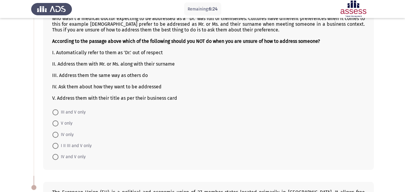
click at [57, 135] on span at bounding box center [55, 135] width 6 height 6
click at [57, 135] on input "IV only" at bounding box center [55, 135] width 6 height 6
radio input "true"
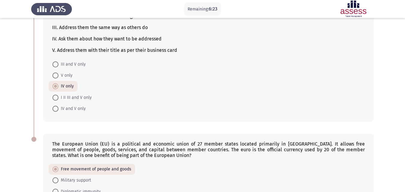
scroll to position [372, 0]
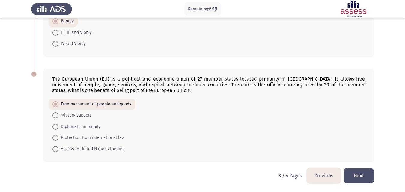
click at [356, 173] on button "Next" at bounding box center [359, 175] width 30 height 15
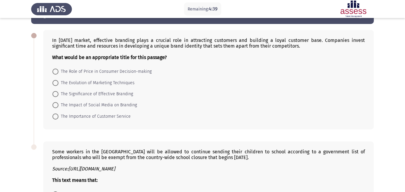
scroll to position [0, 0]
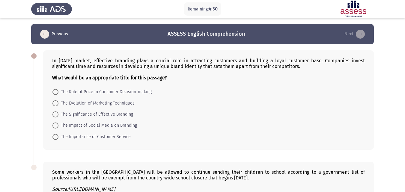
click at [55, 113] on span at bounding box center [55, 115] width 6 height 6
click at [55, 113] on input "The Significance of Effective Branding" at bounding box center [55, 115] width 6 height 6
radio input "true"
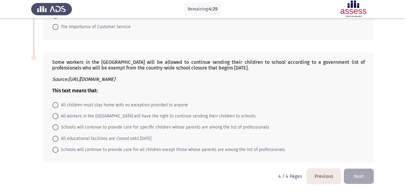
scroll to position [110, 0]
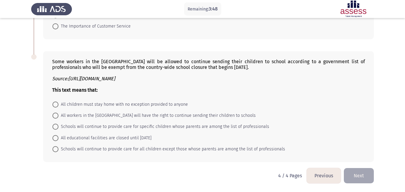
click at [57, 125] on span at bounding box center [55, 127] width 6 height 6
click at [57, 125] on input "Schools will continue to provide care for specific children whose parents are a…" at bounding box center [55, 127] width 6 height 6
radio input "true"
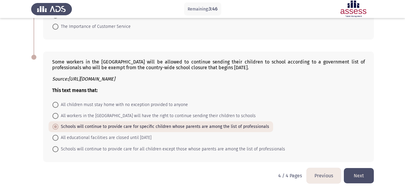
click at [361, 171] on button "Next" at bounding box center [359, 175] width 30 height 15
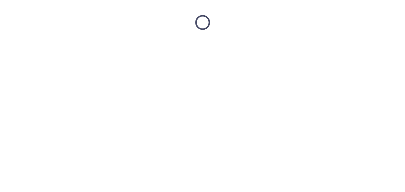
scroll to position [0, 0]
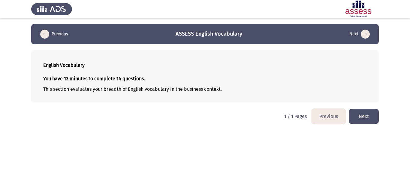
click at [366, 119] on button "Next" at bounding box center [363, 116] width 30 height 15
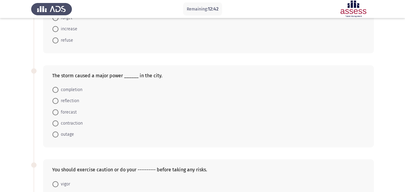
scroll to position [90, 0]
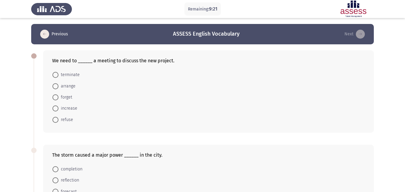
click at [55, 84] on span at bounding box center [55, 86] width 6 height 6
click at [55, 84] on input "arrange" at bounding box center [55, 86] width 6 height 6
radio input "true"
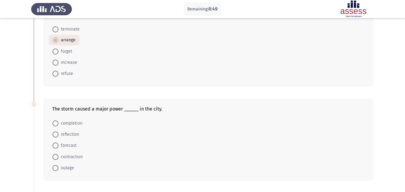
scroll to position [60, 0]
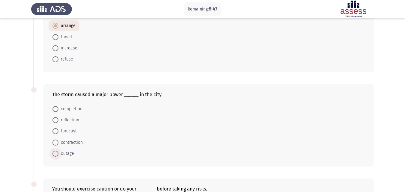
click at [56, 154] on span at bounding box center [55, 154] width 6 height 6
click at [56, 154] on input "outage" at bounding box center [55, 154] width 6 height 6
radio input "true"
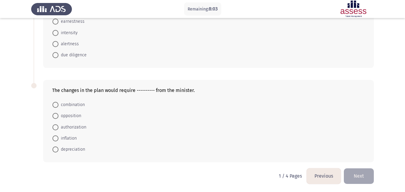
scroll to position [253, 0]
click at [55, 127] on span at bounding box center [55, 127] width 6 height 6
click at [55, 127] on input "authorization" at bounding box center [55, 127] width 6 height 6
radio input "true"
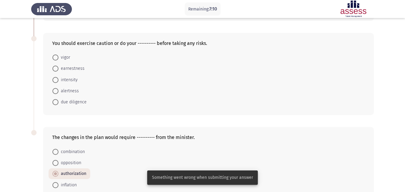
scroll to position [193, 0]
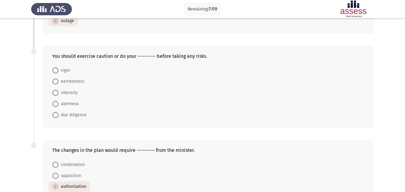
click at [56, 115] on span at bounding box center [55, 115] width 6 height 6
click at [56, 115] on input "due diligence" at bounding box center [55, 115] width 6 height 6
radio input "true"
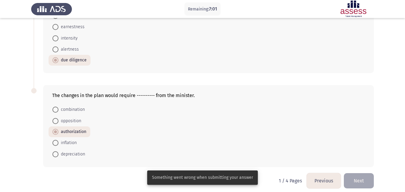
scroll to position [252, 0]
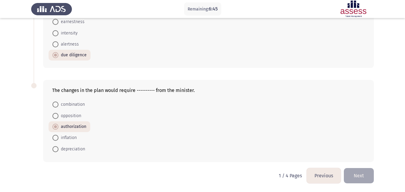
click at [55, 127] on span at bounding box center [55, 126] width 3 height 3
click at [55, 127] on input "authorization" at bounding box center [55, 127] width 6 height 6
click at [55, 136] on span at bounding box center [55, 138] width 6 height 6
click at [55, 136] on input "inflation" at bounding box center [55, 138] width 6 height 6
radio input "true"
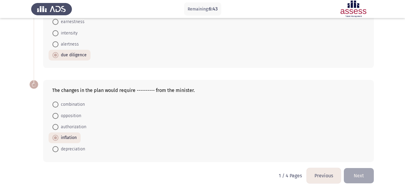
click at [55, 128] on span at bounding box center [55, 127] width 6 height 6
click at [55, 128] on input "authorization" at bounding box center [55, 127] width 6 height 6
radio input "true"
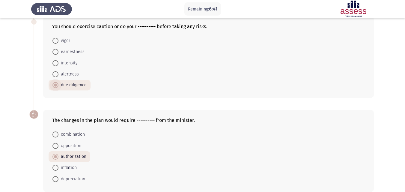
click at [59, 85] on span "due diligence" at bounding box center [72, 85] width 28 height 7
click at [58, 85] on input "due diligence" at bounding box center [55, 85] width 6 height 6
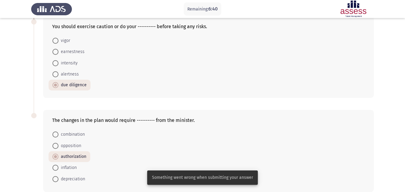
click at [56, 86] on span at bounding box center [55, 85] width 3 height 3
click at [56, 86] on input "due diligence" at bounding box center [55, 85] width 6 height 6
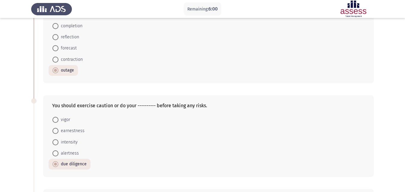
scroll to position [150, 0]
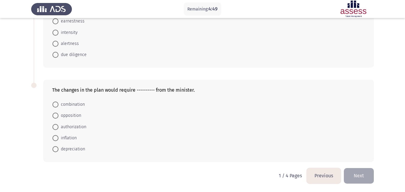
scroll to position [223, 0]
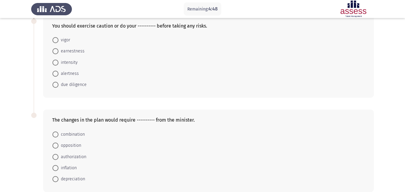
click at [57, 86] on span at bounding box center [55, 85] width 6 height 6
click at [57, 86] on input "due diligence" at bounding box center [55, 85] width 6 height 6
radio input "true"
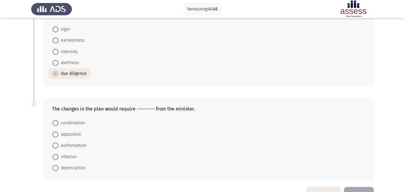
scroll to position [252, 0]
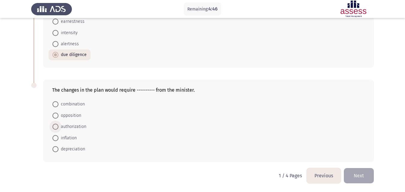
click at [56, 129] on span at bounding box center [55, 127] width 6 height 6
click at [56, 129] on input "authorization" at bounding box center [55, 127] width 6 height 6
radio input "true"
click at [363, 178] on button "Next" at bounding box center [359, 175] width 30 height 15
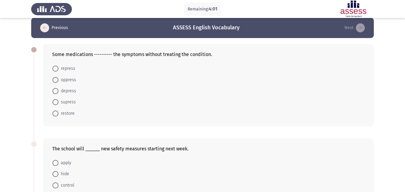
scroll to position [0, 0]
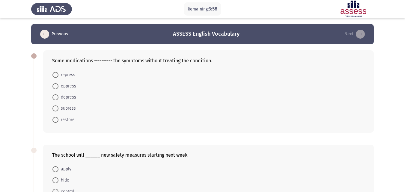
click at [58, 109] on span at bounding box center [55, 109] width 6 height 6
click at [58, 109] on input "supress" at bounding box center [55, 109] width 6 height 6
radio input "true"
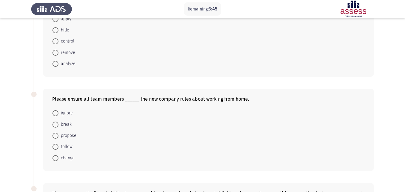
scroll to position [259, 0]
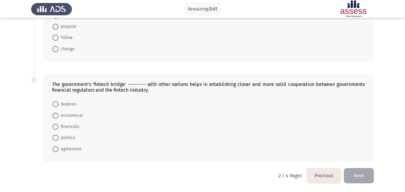
click at [58, 151] on span at bounding box center [55, 149] width 6 height 6
click at [58, 151] on input "agreement" at bounding box center [55, 149] width 6 height 6
radio input "true"
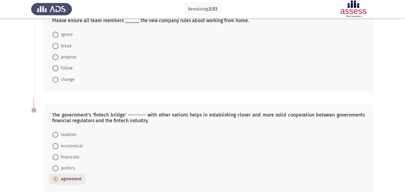
click at [56, 56] on span at bounding box center [55, 57] width 6 height 6
click at [56, 56] on input "propose" at bounding box center [55, 57] width 6 height 6
radio input "true"
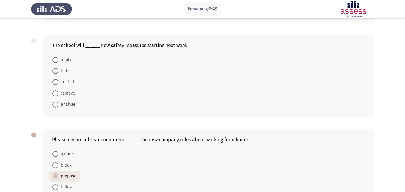
scroll to position [120, 0]
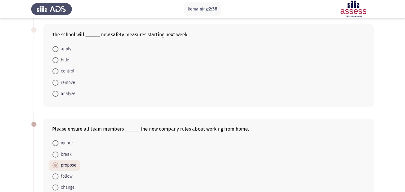
click at [57, 49] on span at bounding box center [55, 49] width 6 height 6
click at [57, 49] on input "apply" at bounding box center [55, 49] width 6 height 6
radio input "true"
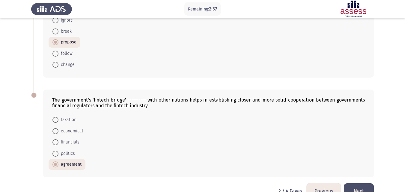
scroll to position [258, 0]
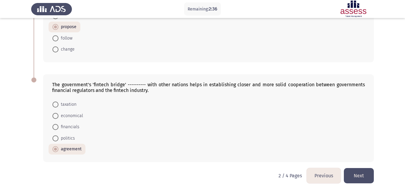
click at [360, 172] on button "Next" at bounding box center [359, 175] width 30 height 15
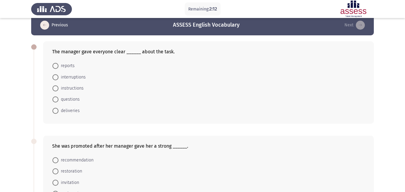
scroll to position [0, 0]
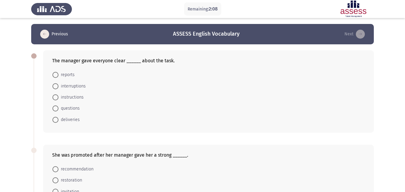
click at [58, 98] on span at bounding box center [55, 97] width 6 height 6
click at [58, 98] on input "instructions" at bounding box center [55, 97] width 6 height 6
radio input "true"
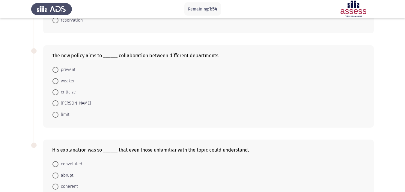
scroll to position [133, 0]
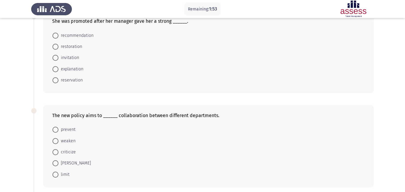
click at [74, 34] on span "recommendation" at bounding box center [75, 35] width 35 height 7
click at [58, 34] on input "recommendation" at bounding box center [55, 36] width 6 height 6
radio input "true"
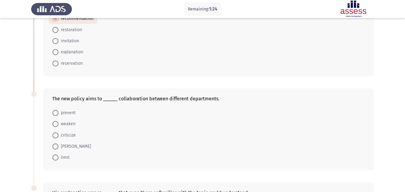
scroll to position [253, 0]
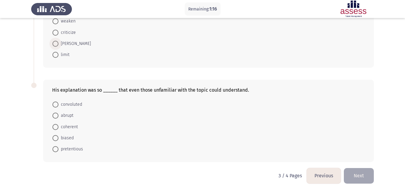
click at [56, 45] on span at bounding box center [55, 44] width 6 height 6
click at [56, 45] on input "[PERSON_NAME]" at bounding box center [55, 44] width 6 height 6
radio input "true"
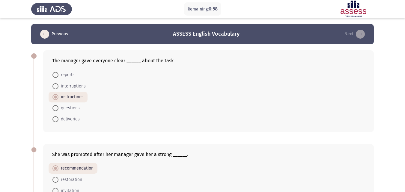
scroll to position [252, 0]
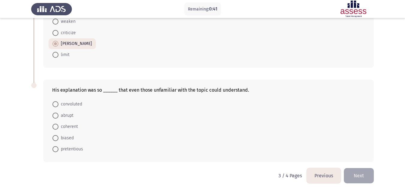
click at [55, 129] on span at bounding box center [55, 127] width 6 height 6
click at [55, 129] on input "coherent" at bounding box center [55, 127] width 6 height 6
radio input "true"
click at [360, 179] on button "Next" at bounding box center [359, 175] width 30 height 15
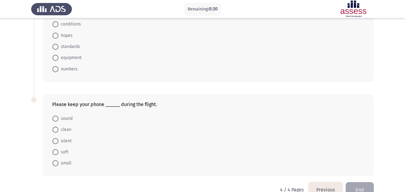
scroll to position [60, 0]
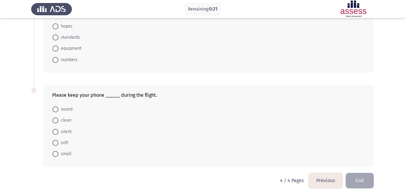
click at [56, 133] on span at bounding box center [55, 132] width 6 height 6
click at [56, 133] on input "silent" at bounding box center [55, 132] width 6 height 6
radio input "true"
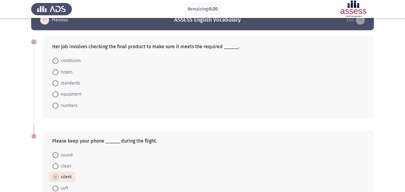
scroll to position [0, 0]
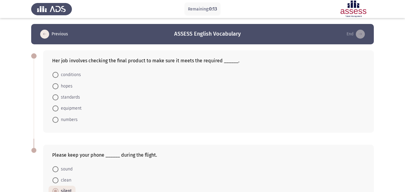
click at [58, 97] on span at bounding box center [55, 97] width 6 height 6
click at [58, 97] on input "standards" at bounding box center [55, 97] width 6 height 6
radio input "true"
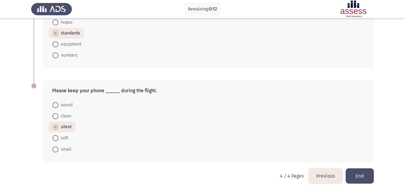
scroll to position [64, 0]
click at [366, 177] on button "End" at bounding box center [360, 175] width 28 height 15
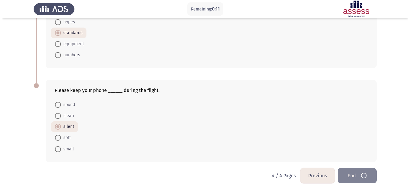
scroll to position [0, 0]
